Goal: Navigation & Orientation: Find specific page/section

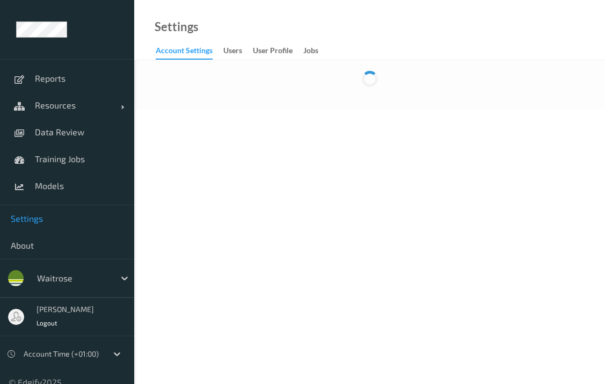
click at [604, 381] on body "Reports Resources Devices Clusters Sites Data Review Training Jobs Models Setti…" at bounding box center [302, 192] width 605 height 384
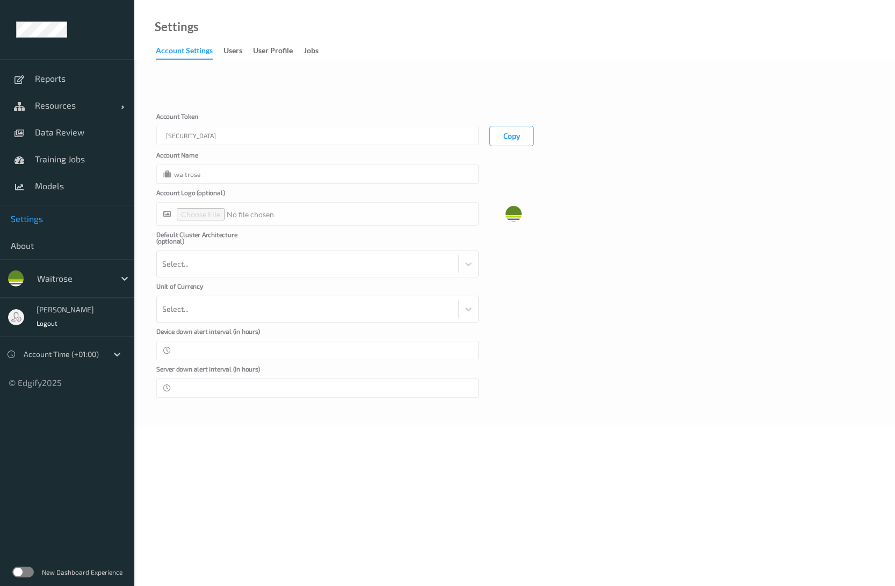
type input "waitrose"
type input "**"
type input "*"
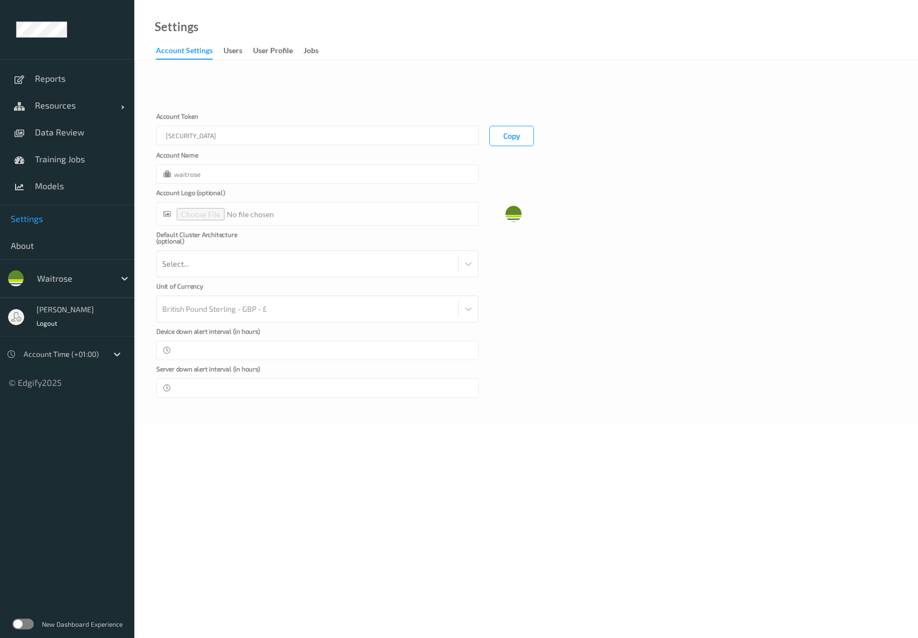
click at [30, 610] on label at bounding box center [22, 623] width 21 height 11
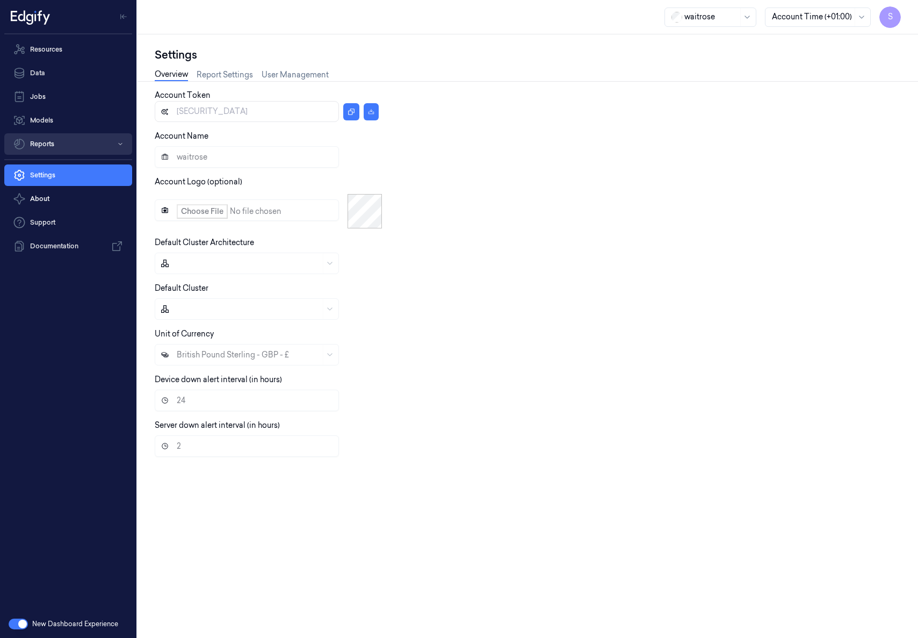
click at [47, 145] on button "Reports" at bounding box center [68, 143] width 128 height 21
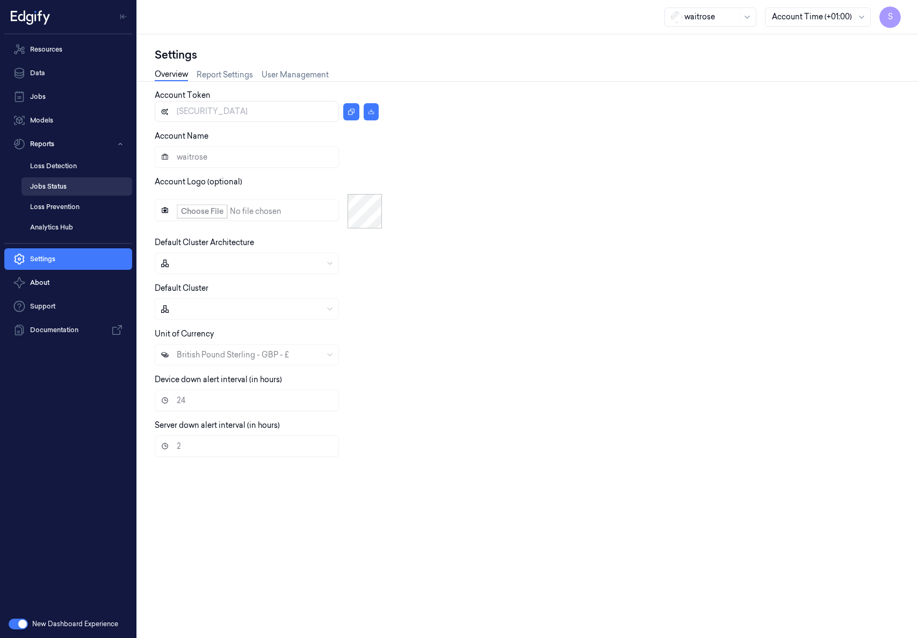
click at [45, 184] on link "Jobs Status" at bounding box center [76, 186] width 111 height 18
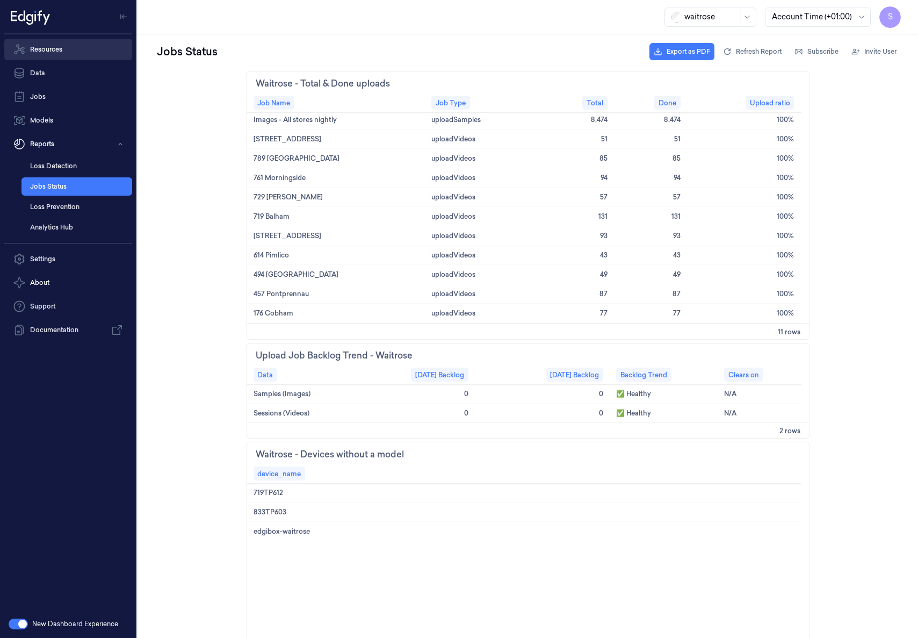
click at [49, 49] on link "Resources" at bounding box center [68, 49] width 128 height 21
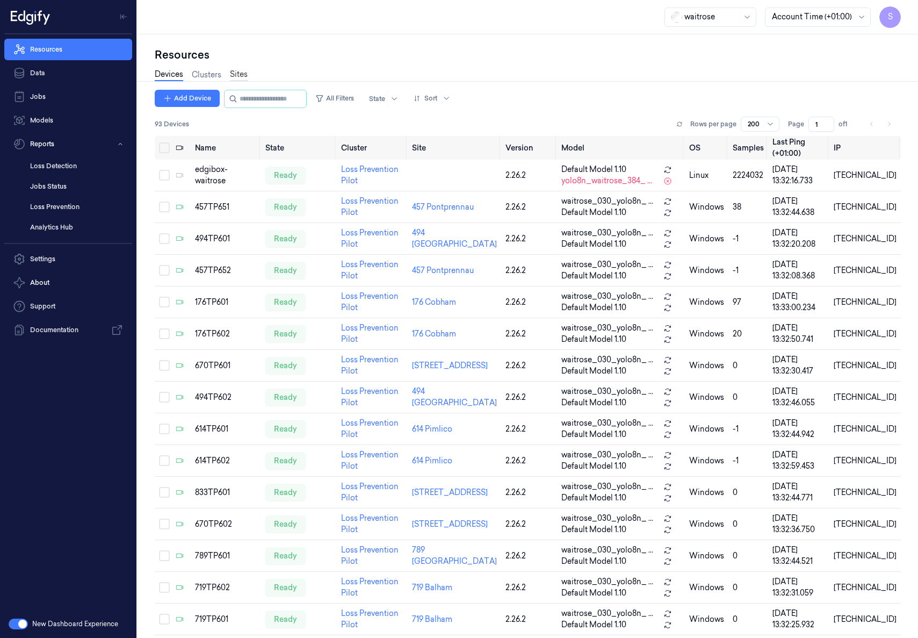
click at [239, 73] on link "Sites" at bounding box center [239, 75] width 18 height 12
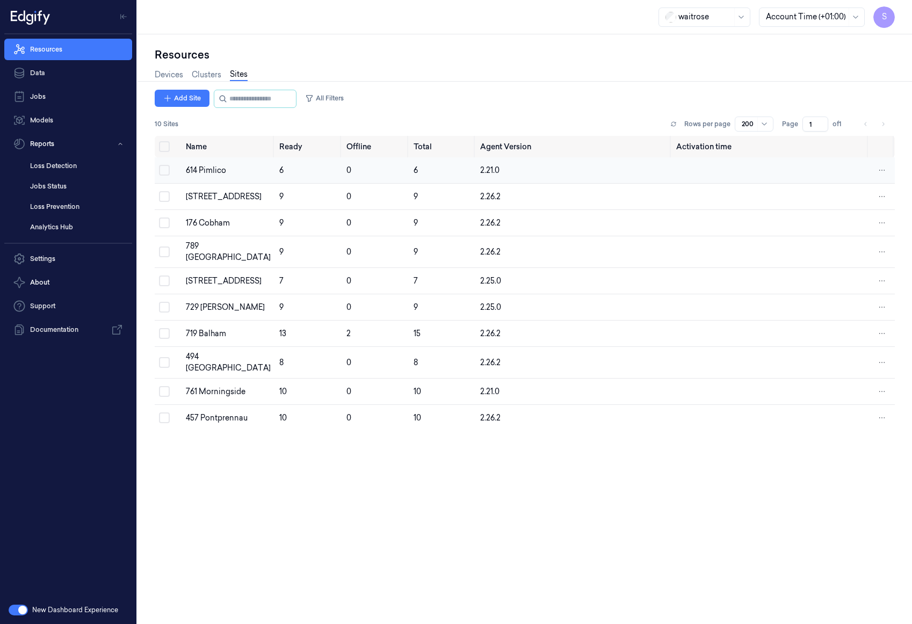
click at [206, 162] on td "614 Pimlico" at bounding box center [228, 170] width 93 height 26
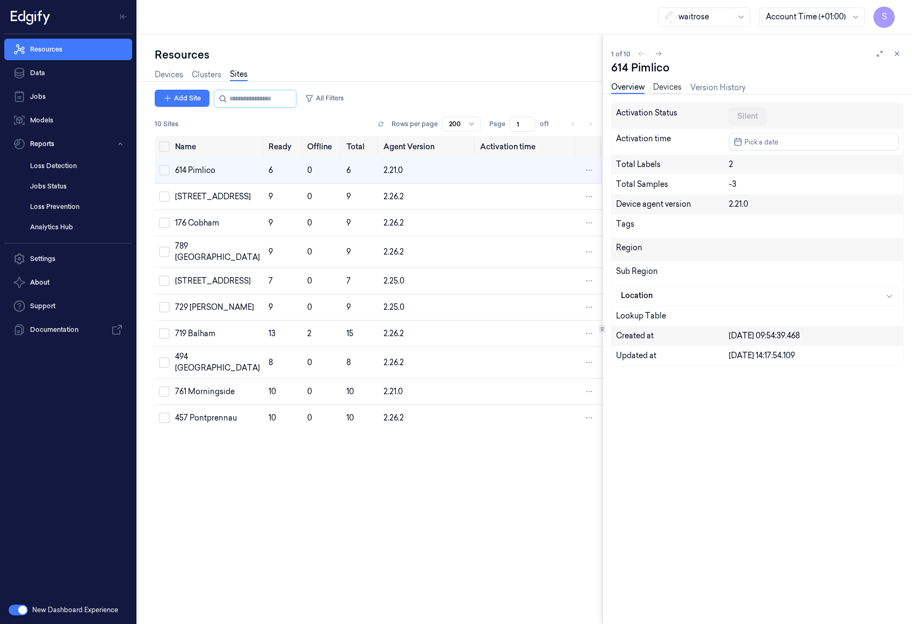
click at [672, 93] on div "Overview Devices Version History" at bounding box center [678, 88] width 134 height 12
click at [672, 86] on link "Devices" at bounding box center [667, 88] width 28 height 12
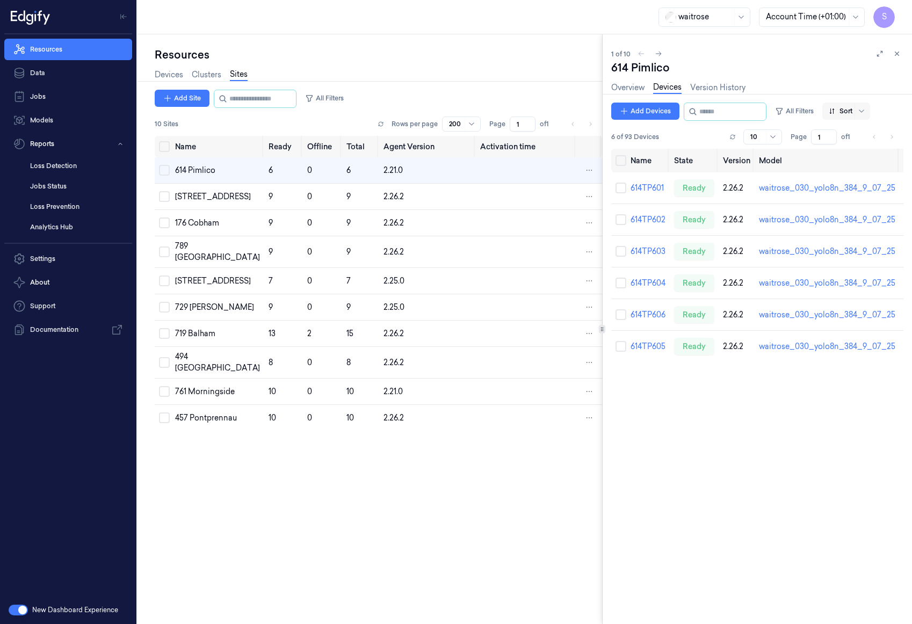
click at [868, 116] on div at bounding box center [861, 111] width 13 height 17
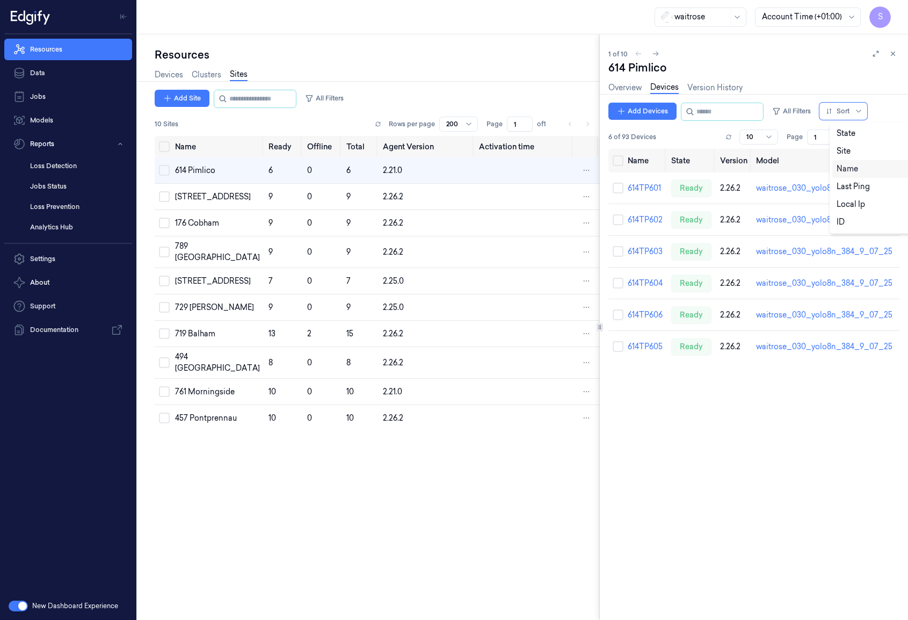
click at [850, 166] on div "Name" at bounding box center [847, 168] width 21 height 11
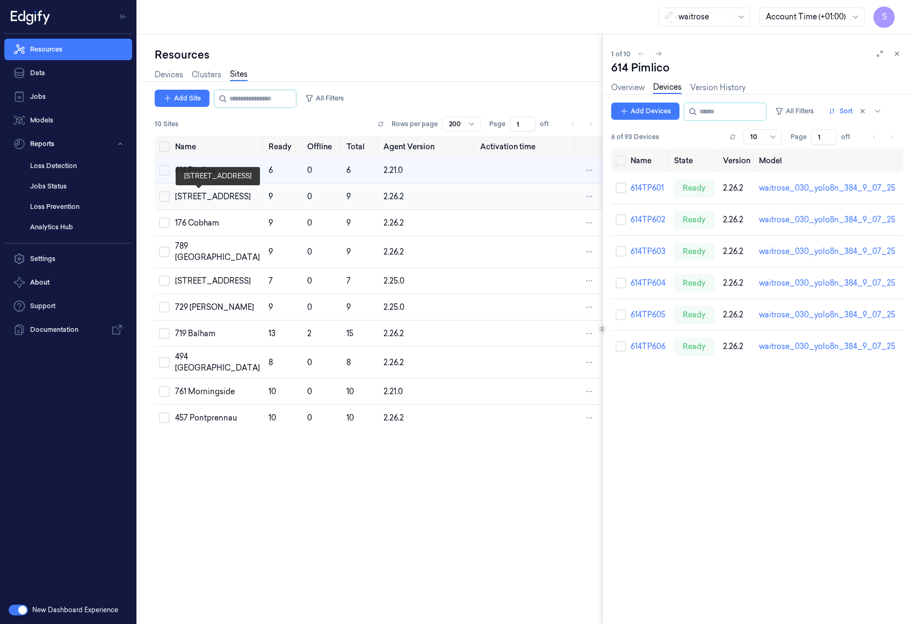
click at [212, 194] on div "[STREET_ADDRESS]" at bounding box center [217, 196] width 85 height 11
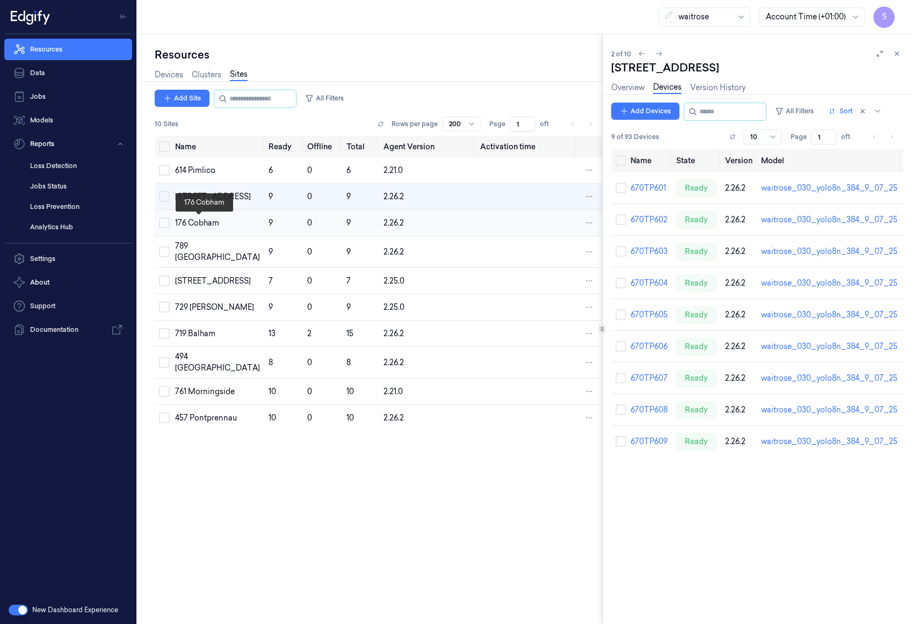
click at [204, 226] on div "176 Cobham" at bounding box center [217, 223] width 85 height 11
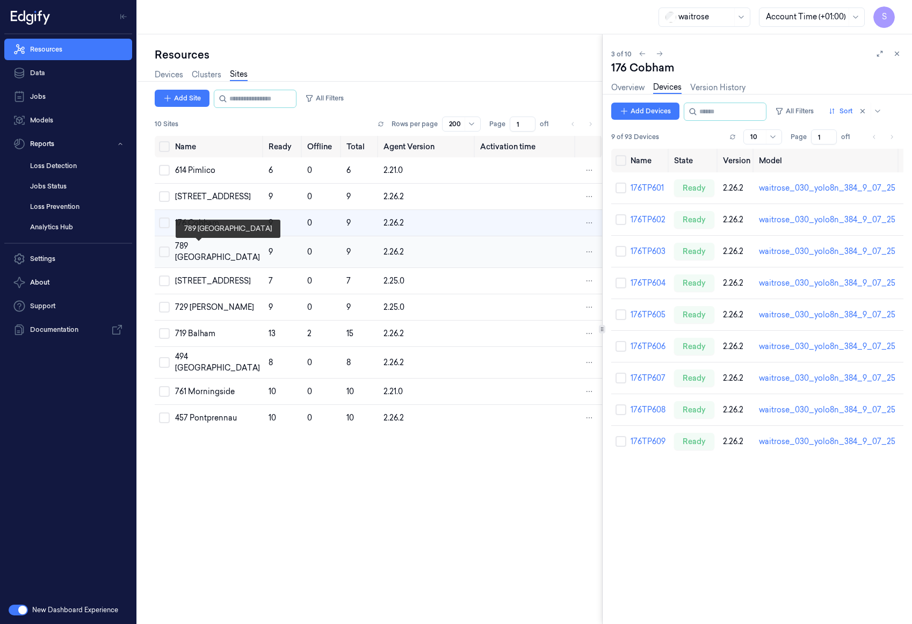
click at [206, 250] on div "789 [GEOGRAPHIC_DATA]" at bounding box center [217, 252] width 85 height 23
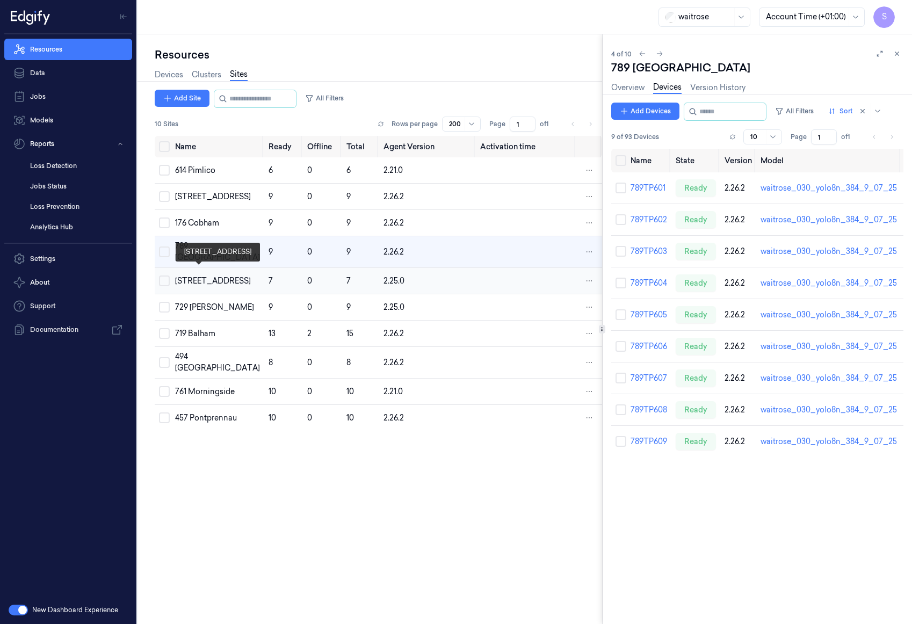
click at [203, 278] on div "[STREET_ADDRESS]" at bounding box center [217, 281] width 85 height 11
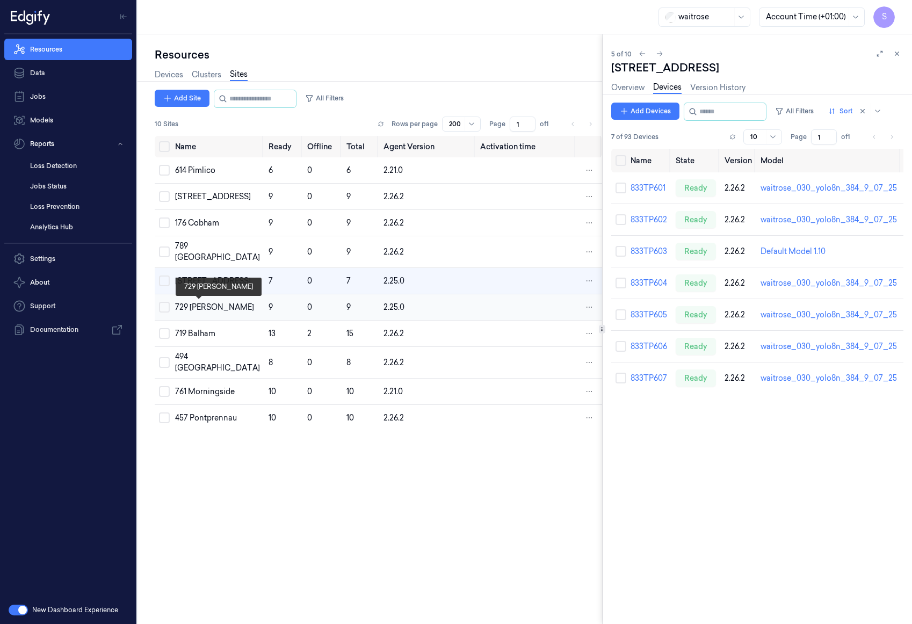
click at [191, 312] on div "729 [PERSON_NAME]" at bounding box center [217, 307] width 85 height 11
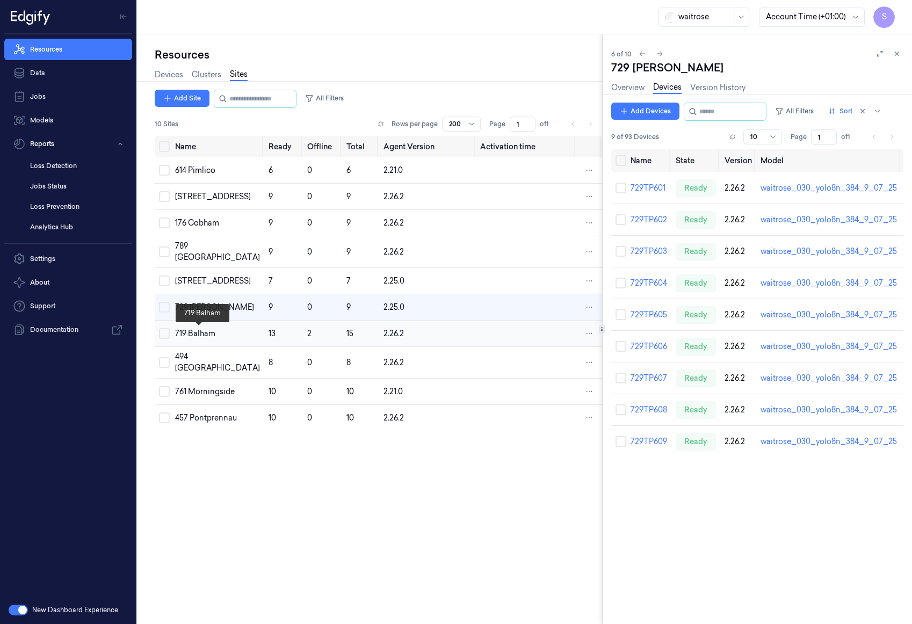
click at [198, 333] on div "719 Balham" at bounding box center [217, 333] width 85 height 11
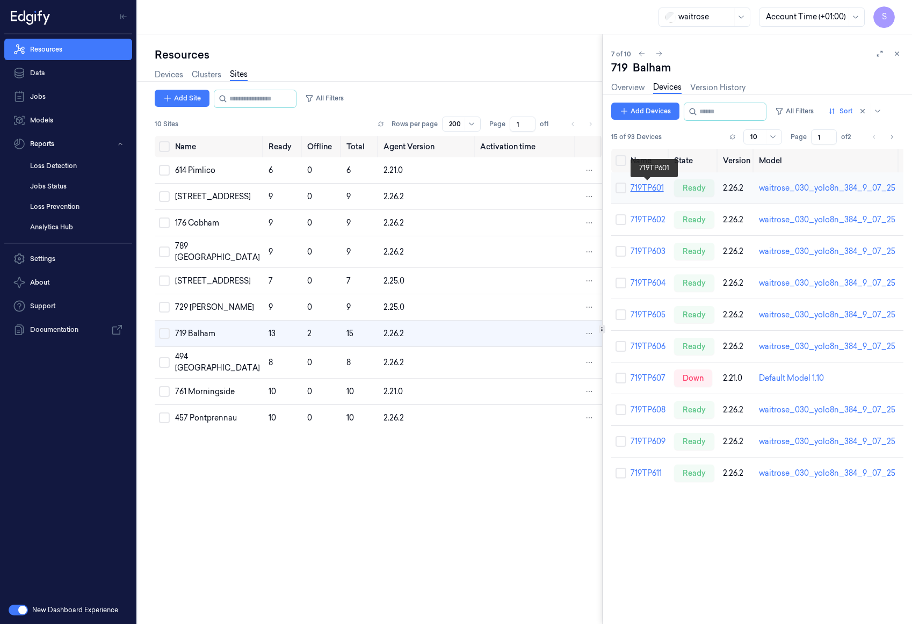
click at [644, 188] on link "719TP601" at bounding box center [647, 188] width 33 height 10
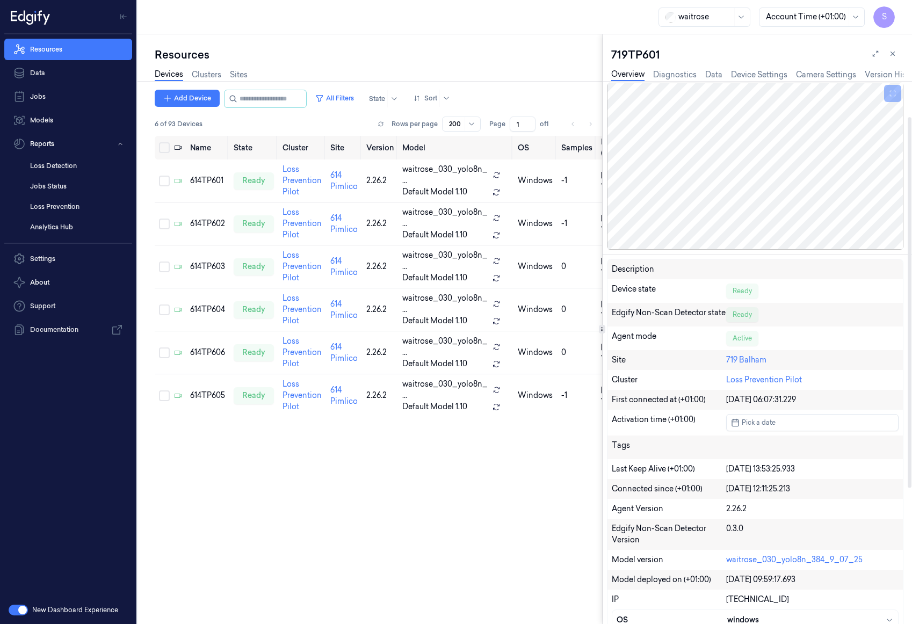
scroll to position [54, 0]
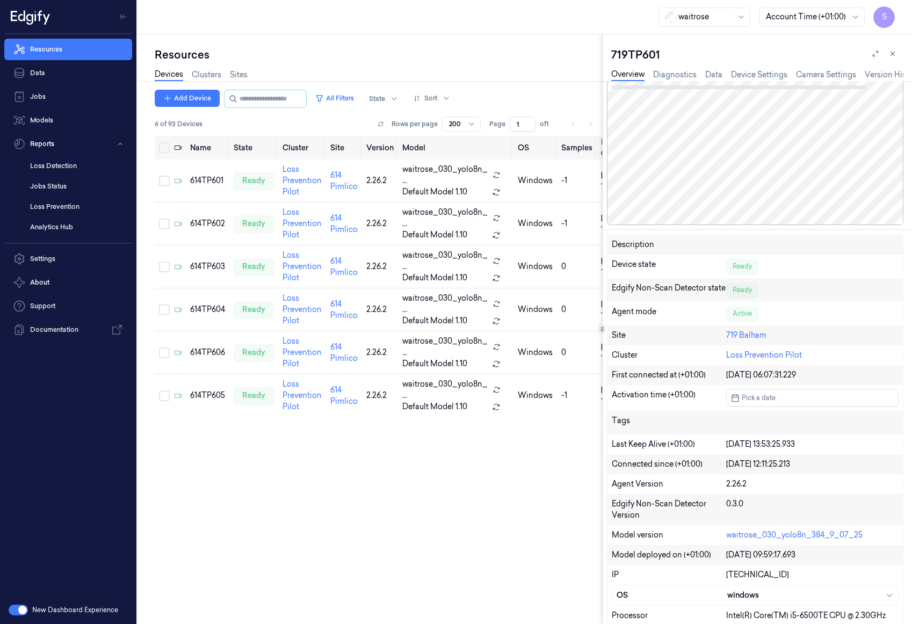
drag, startPoint x: 892, startPoint y: 54, endPoint x: 886, endPoint y: 57, distance: 7.2
click at [894, 54] on icon at bounding box center [893, 54] width 8 height 8
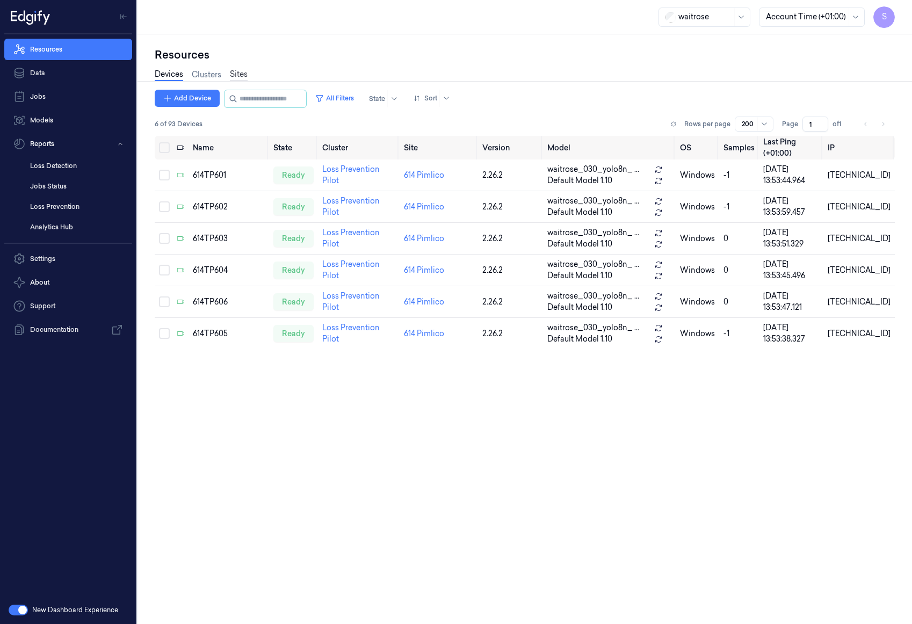
click at [242, 78] on link "Sites" at bounding box center [239, 75] width 18 height 12
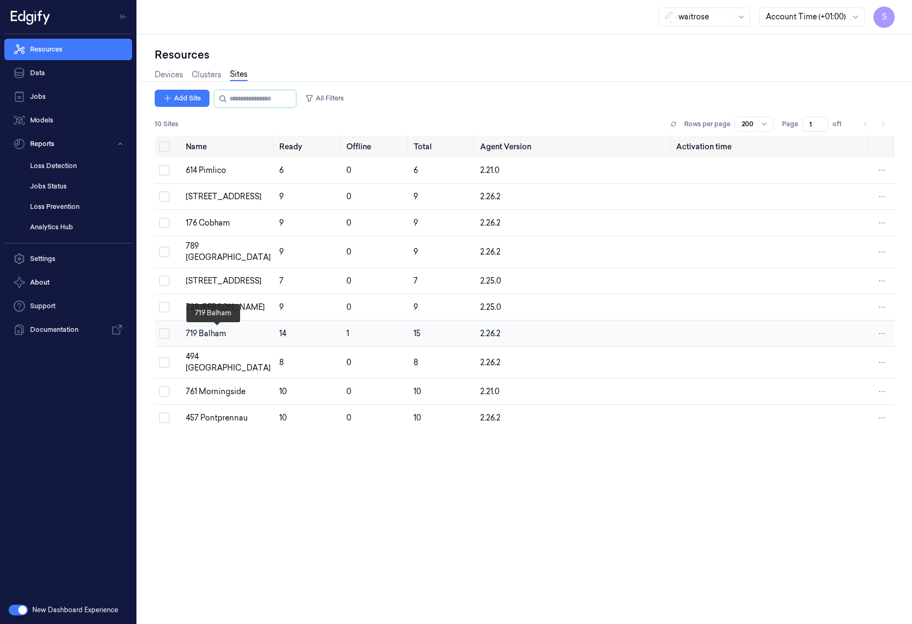
click at [217, 336] on div "719 Balham" at bounding box center [228, 333] width 85 height 11
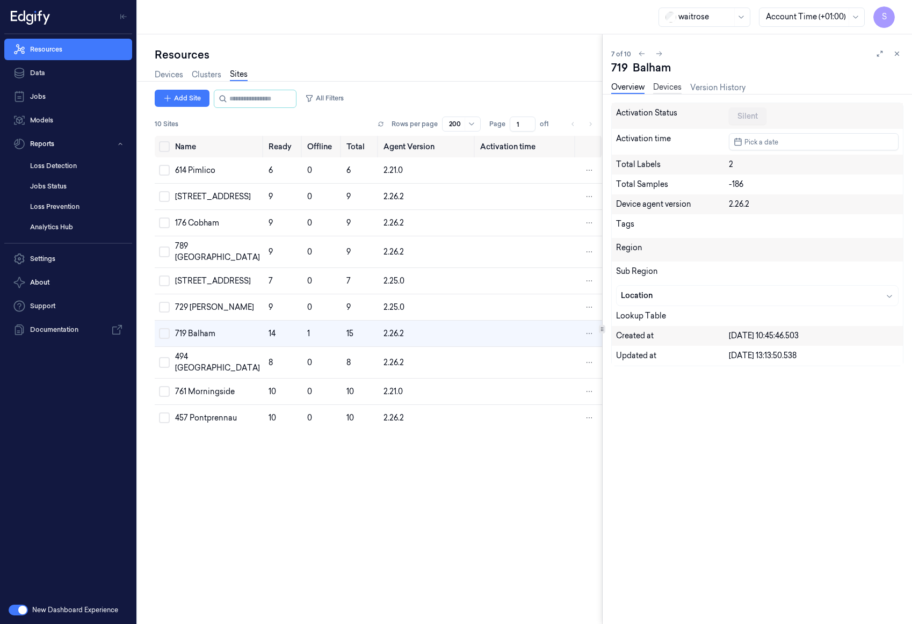
click at [667, 88] on link "Devices" at bounding box center [667, 88] width 28 height 12
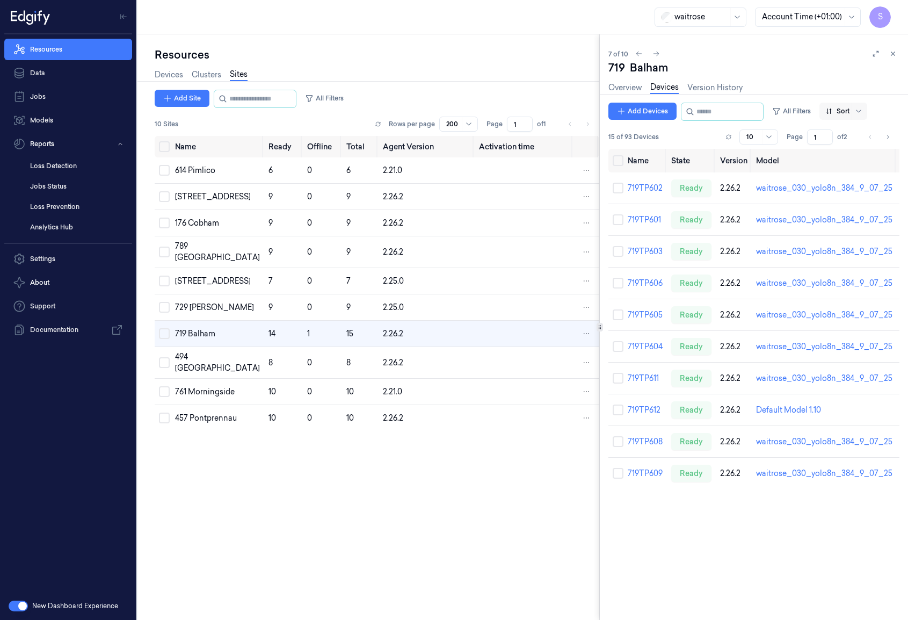
click at [864, 113] on div at bounding box center [858, 111] width 13 height 17
click at [856, 165] on div "Name" at bounding box center [847, 168] width 21 height 11
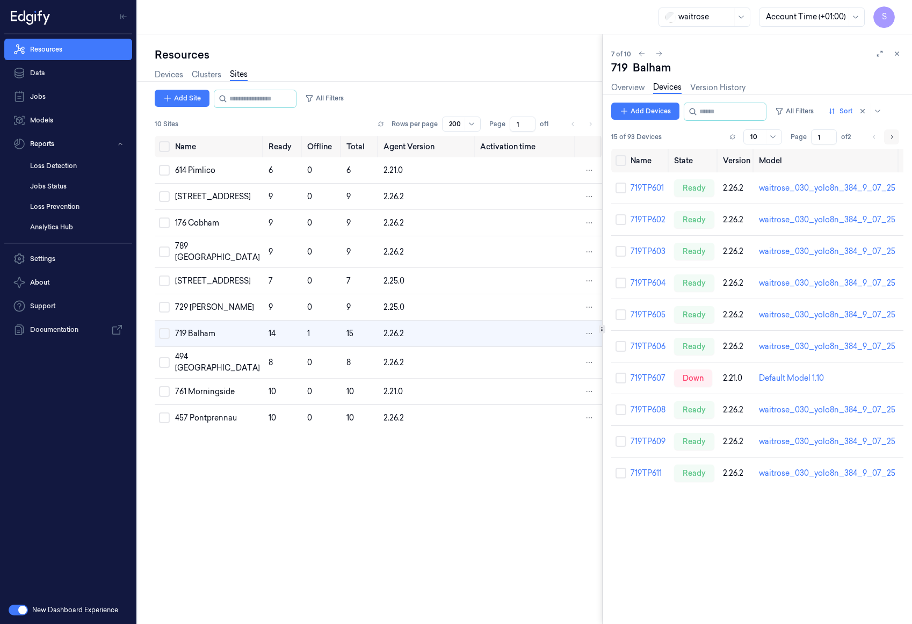
click at [893, 135] on icon "Go to next page" at bounding box center [892, 137] width 6 height 9
type input "2"
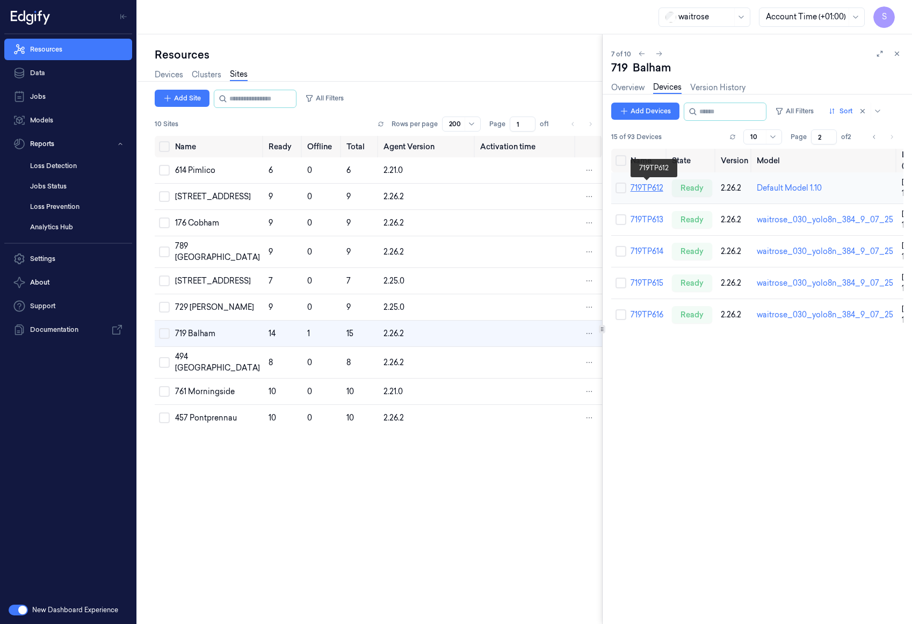
click at [656, 187] on link "719TP612" at bounding box center [647, 188] width 33 height 10
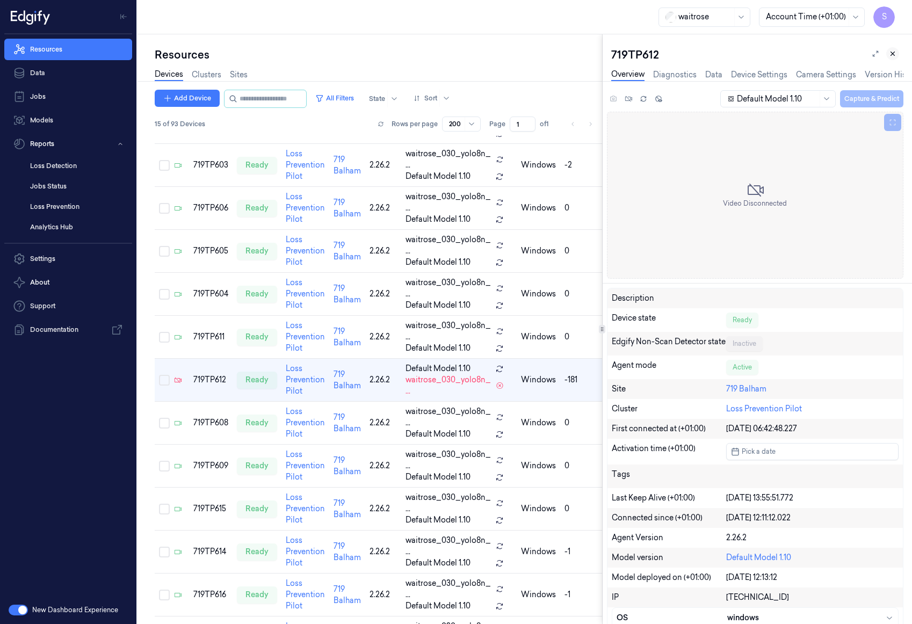
click at [892, 52] on icon at bounding box center [893, 54] width 8 height 8
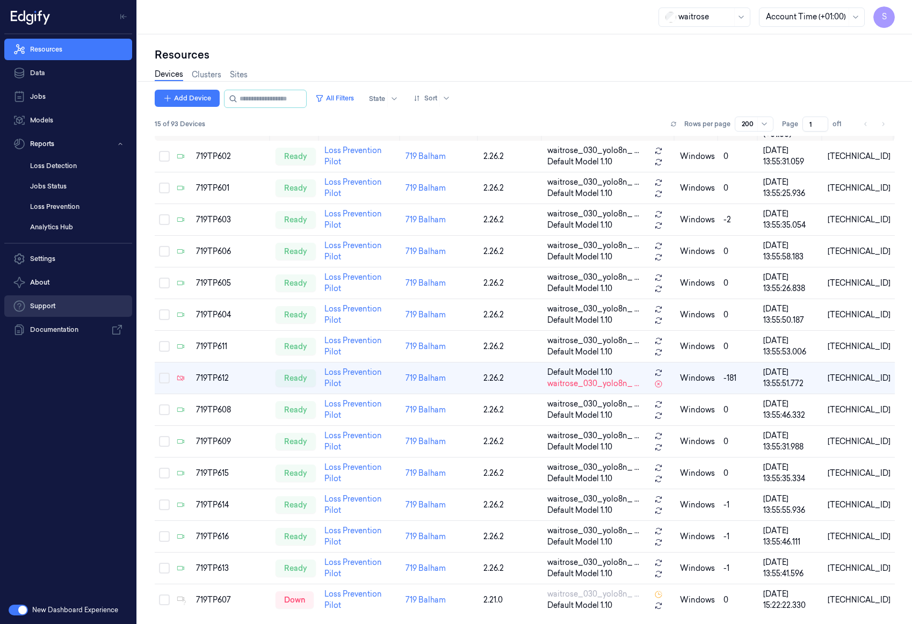
scroll to position [19, 0]
click at [440, 97] on span at bounding box center [439, 98] width 1 height 17
drag, startPoint x: 439, startPoint y: 156, endPoint x: 434, endPoint y: 158, distance: 5.5
click at [438, 156] on div "Name" at bounding box center [434, 155] width 21 height 11
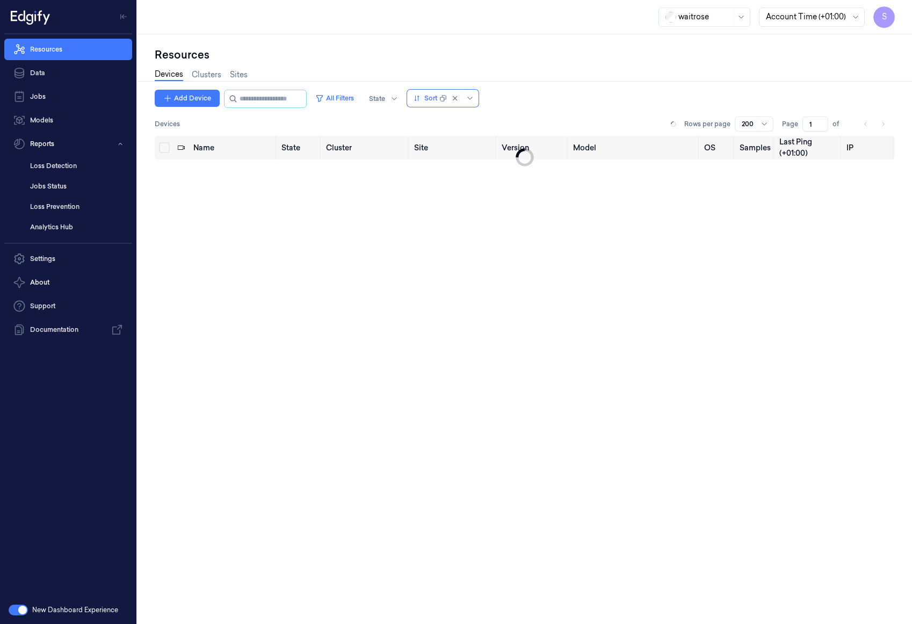
scroll to position [19, 0]
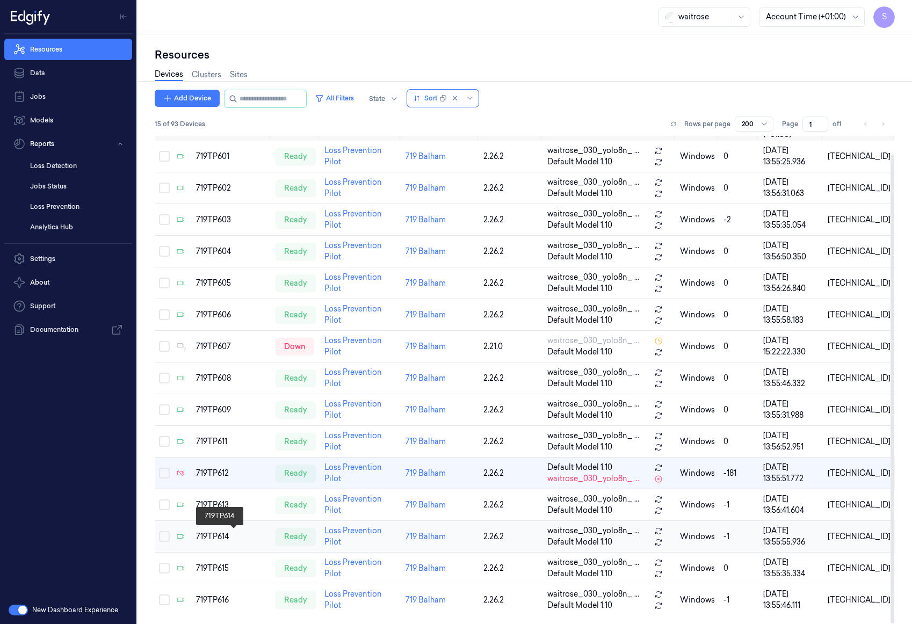
click at [201, 537] on div "719TP614" at bounding box center [231, 536] width 71 height 11
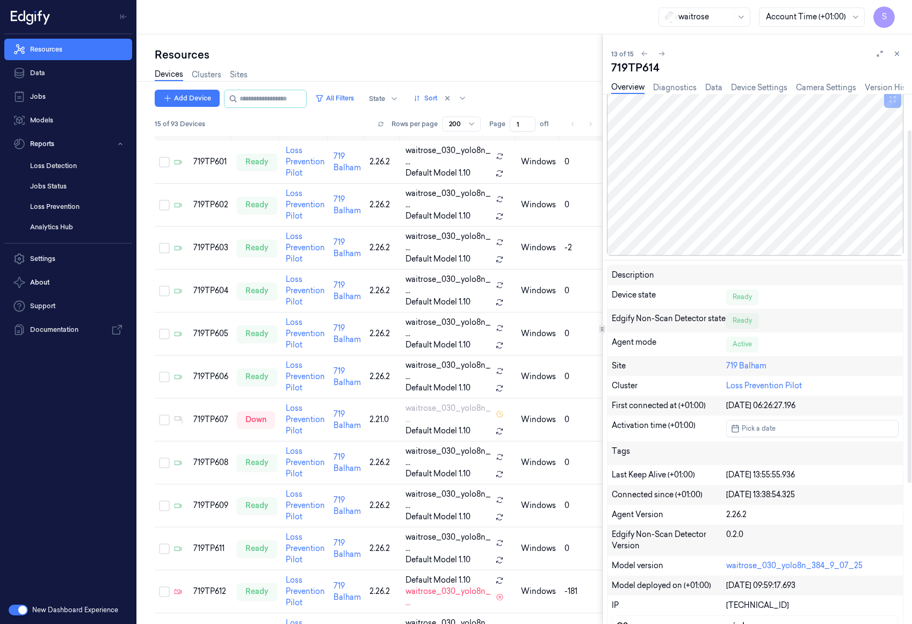
scroll to position [54, 0]
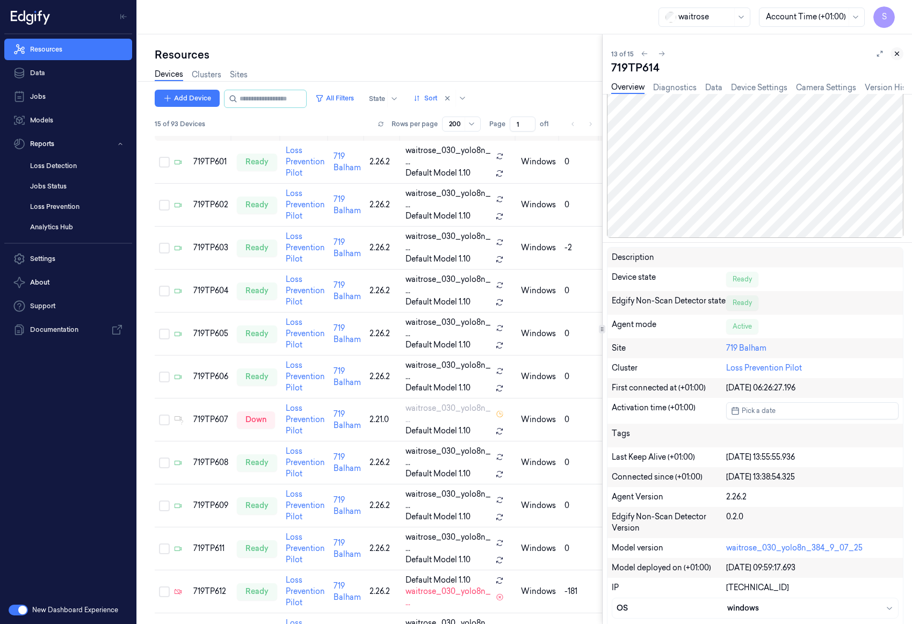
click at [897, 54] on icon at bounding box center [897, 54] width 8 height 8
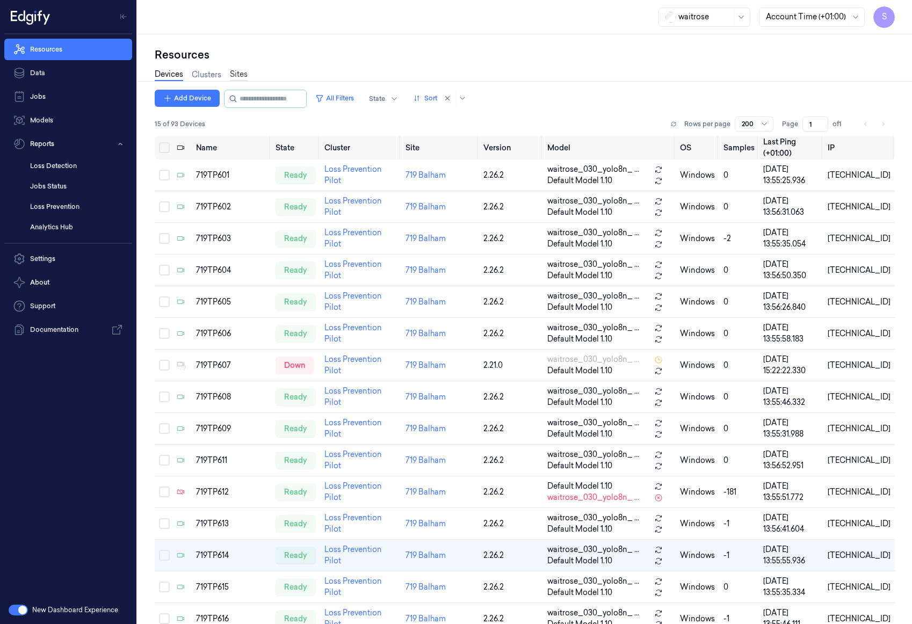
click at [244, 74] on link "Sites" at bounding box center [239, 75] width 18 height 12
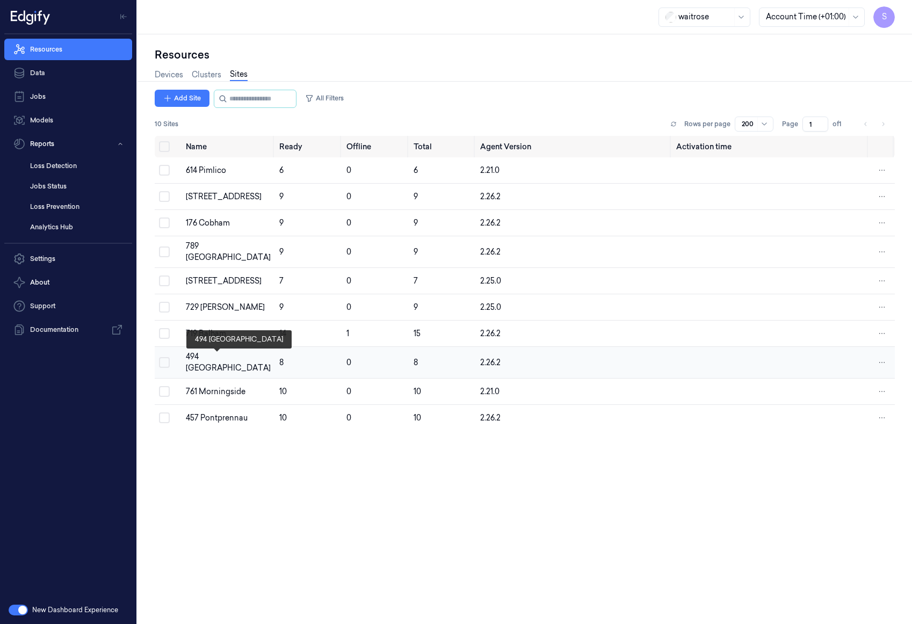
click at [216, 356] on div "494 [GEOGRAPHIC_DATA]" at bounding box center [228, 362] width 85 height 23
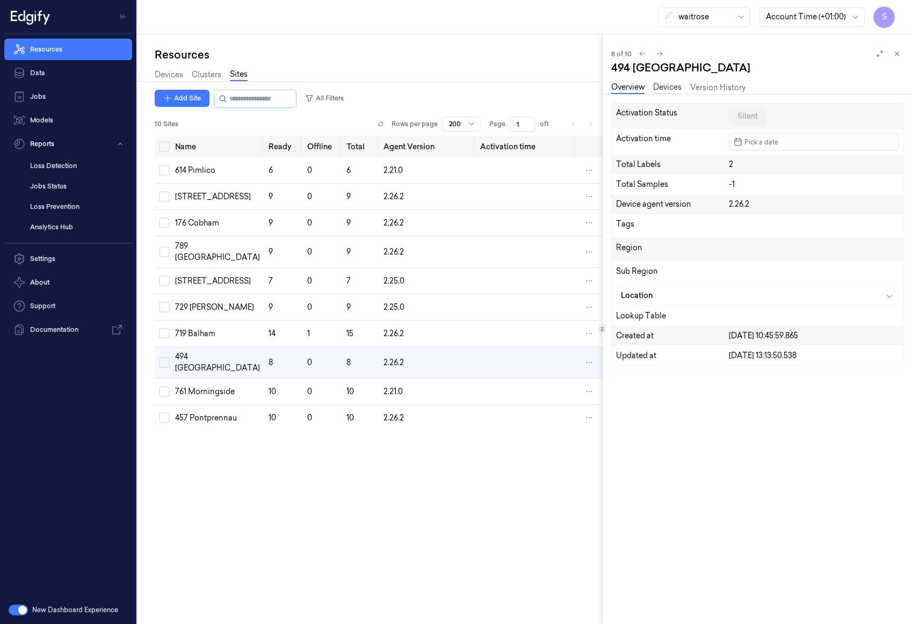
click at [672, 88] on link "Devices" at bounding box center [667, 88] width 28 height 12
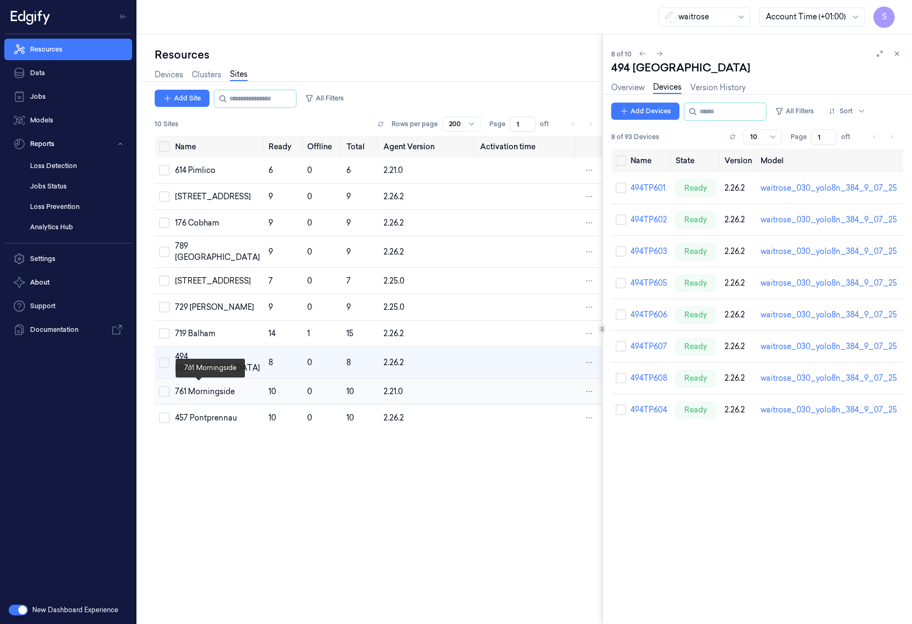
click at [194, 394] on div "761 Morningside" at bounding box center [217, 391] width 85 height 11
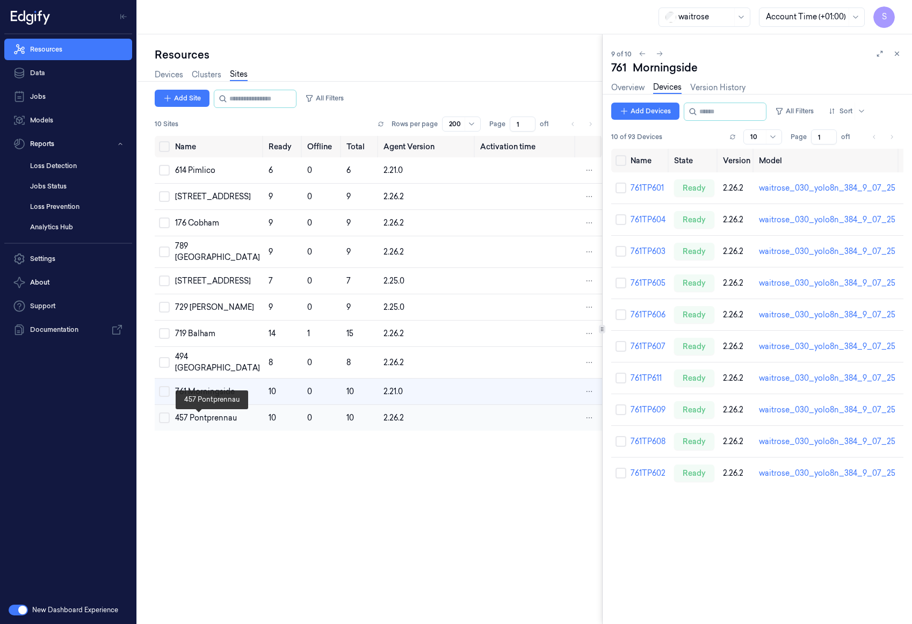
click at [187, 423] on div "457 Pontprennau" at bounding box center [217, 418] width 85 height 11
